Goal: Navigation & Orientation: Go to known website

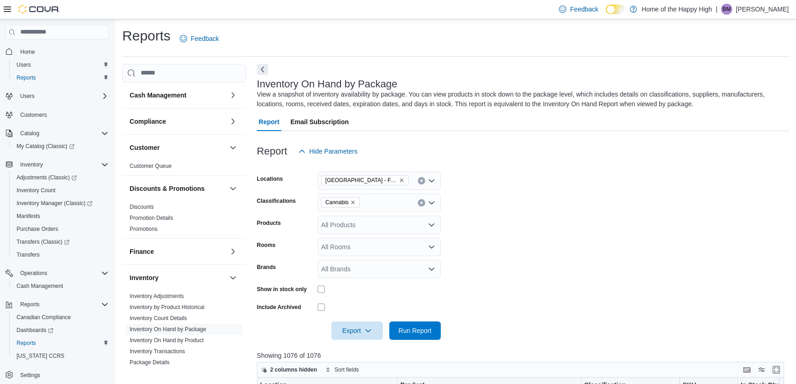
scroll to position [292, 0]
